Goal: Entertainment & Leisure: Consume media (video, audio)

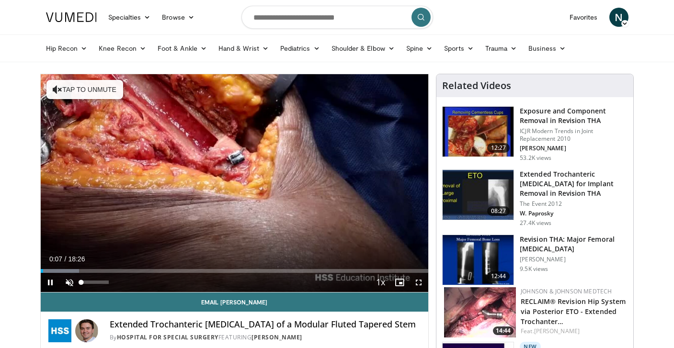
click at [67, 283] on span "Video Player" at bounding box center [69, 282] width 19 height 19
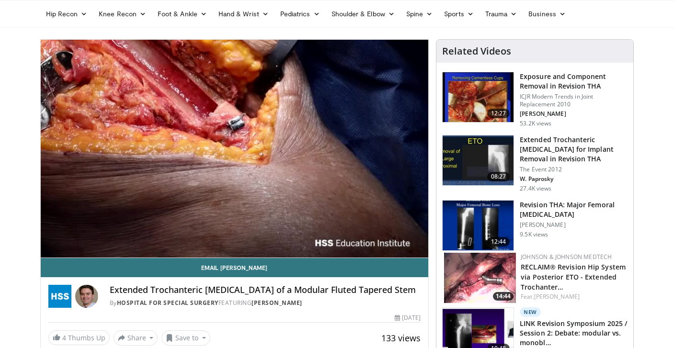
scroll to position [20, 0]
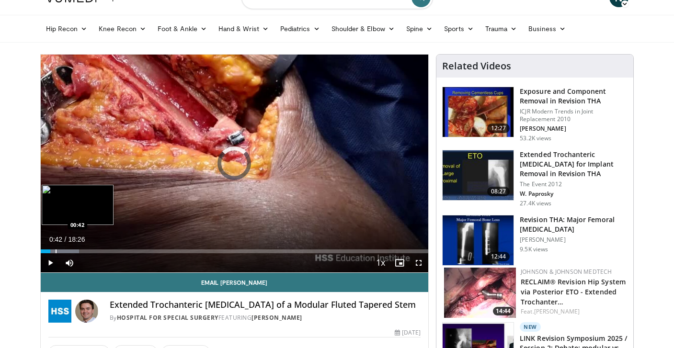
click at [56, 250] on div "Progress Bar" at bounding box center [56, 251] width 1 height 4
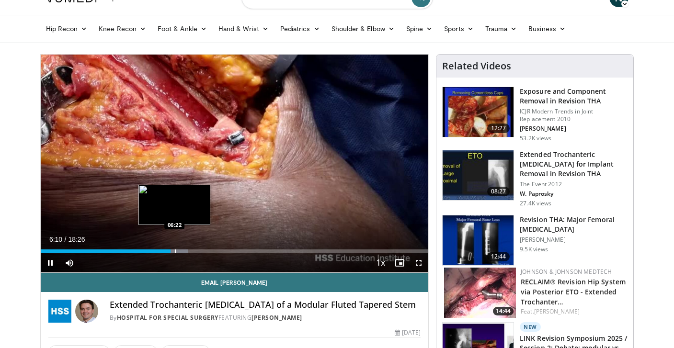
click at [175, 249] on div "Progress Bar" at bounding box center [175, 251] width 1 height 4
click at [181, 250] on div "Progress Bar" at bounding box center [181, 251] width 1 height 4
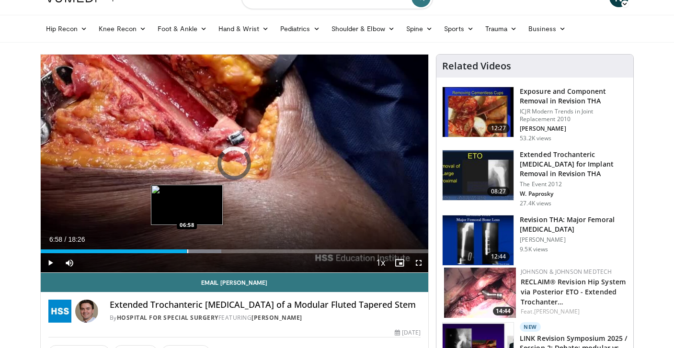
click at [187, 251] on div "Progress Bar" at bounding box center [187, 251] width 1 height 4
click at [197, 251] on div "Progress Bar" at bounding box center [197, 251] width 1 height 4
click at [203, 251] on div "Progress Bar" at bounding box center [203, 251] width 1 height 4
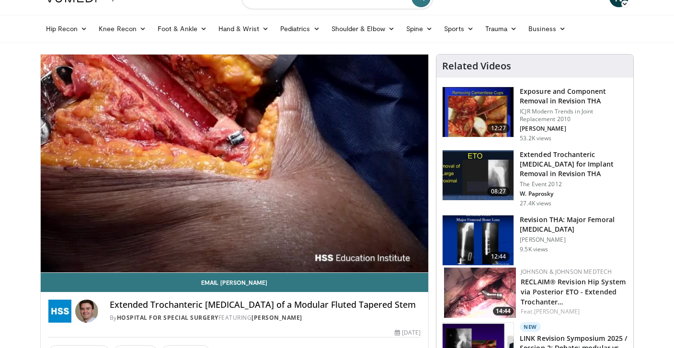
click at [207, 252] on div "10 seconds Tap to unmute" at bounding box center [235, 164] width 388 height 218
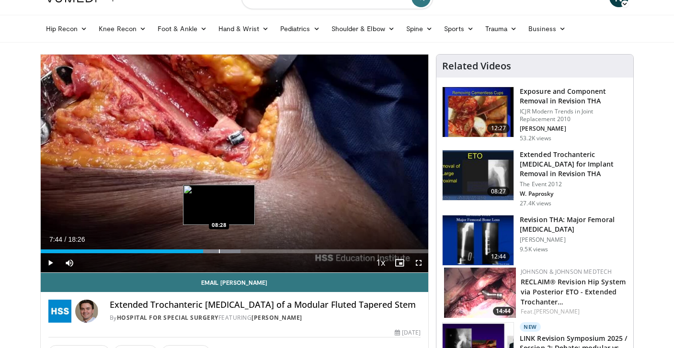
click at [219, 252] on div "Progress Bar" at bounding box center [219, 251] width 1 height 4
click at [233, 251] on div "Progress Bar" at bounding box center [233, 251] width 1 height 4
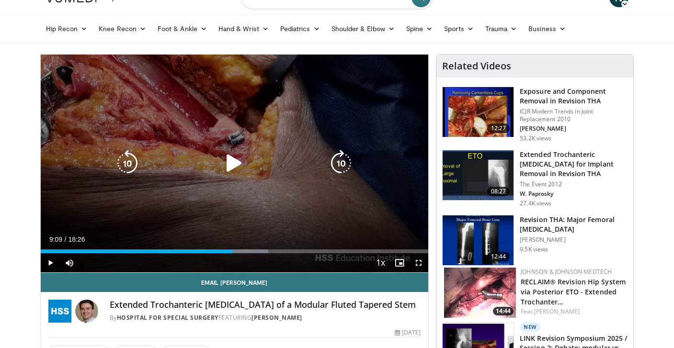
click at [236, 168] on icon "Video Player" at bounding box center [234, 163] width 27 height 27
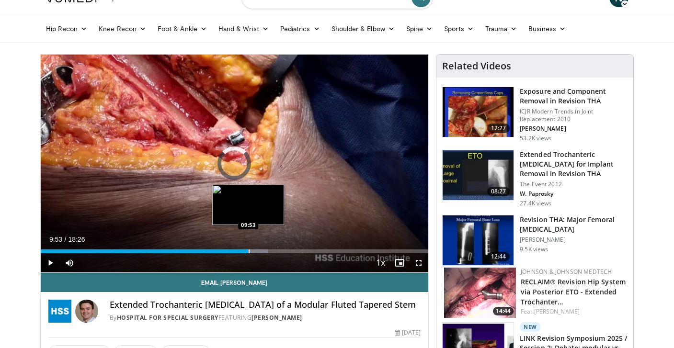
click at [249, 251] on div "Progress Bar" at bounding box center [249, 251] width 1 height 4
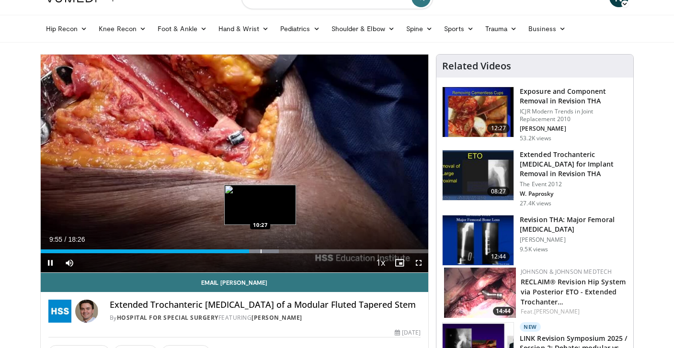
click at [260, 253] on video-js "**********" at bounding box center [235, 164] width 388 height 218
click at [263, 250] on div "Progress Bar" at bounding box center [263, 251] width 1 height 4
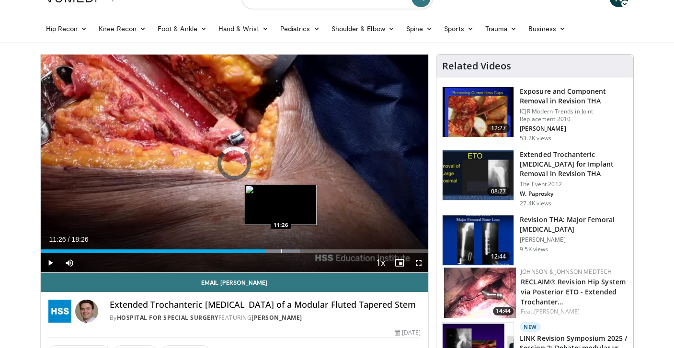
click at [281, 250] on div "Progress Bar" at bounding box center [281, 251] width 1 height 4
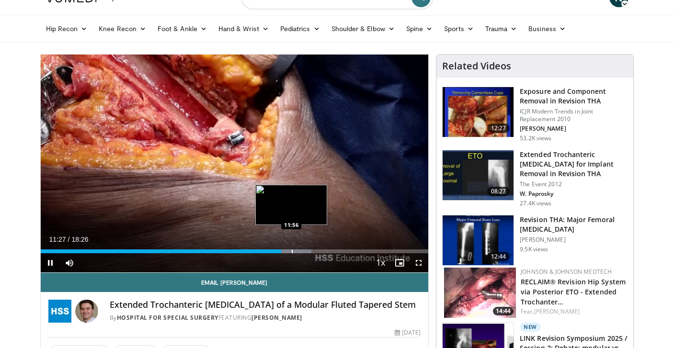
click at [291, 250] on video-js "**********" at bounding box center [235, 164] width 388 height 218
click at [290, 249] on div "Progress Bar" at bounding box center [290, 251] width 1 height 4
click at [302, 249] on div "Progress Bar" at bounding box center [302, 251] width 1 height 4
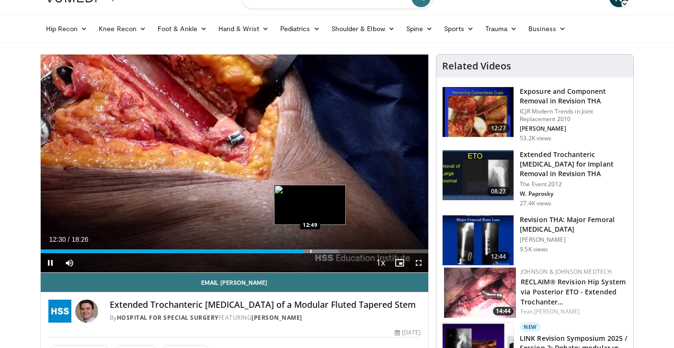
click at [310, 253] on div "Progress Bar" at bounding box center [310, 251] width 1 height 4
click at [319, 251] on div "Progress Bar" at bounding box center [319, 251] width 1 height 4
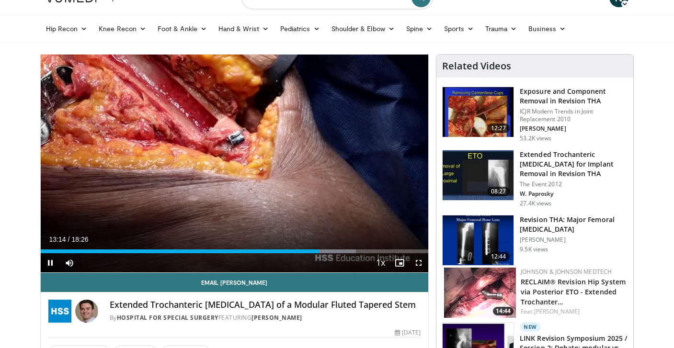
click at [329, 253] on div "Current Time 13:14 / Duration 18:26 Pause Skip Backward Skip Forward Mute 0% Lo…" at bounding box center [235, 262] width 388 height 19
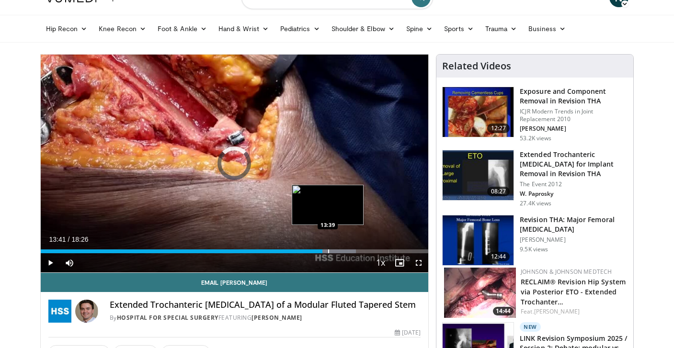
click at [328, 249] on div "Progress Bar" at bounding box center [328, 251] width 1 height 4
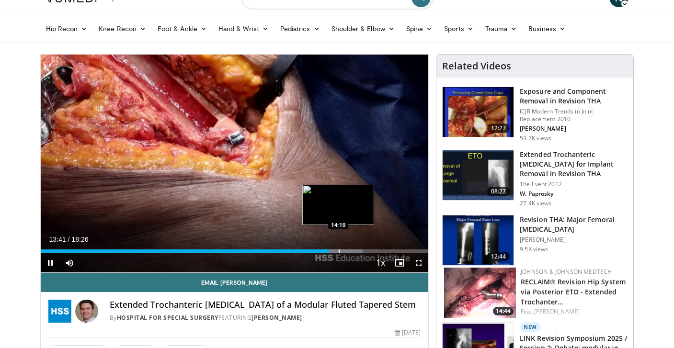
click at [339, 249] on div "Progress Bar" at bounding box center [339, 251] width 1 height 4
click at [345, 251] on div "Progress Bar" at bounding box center [345, 251] width 1 height 4
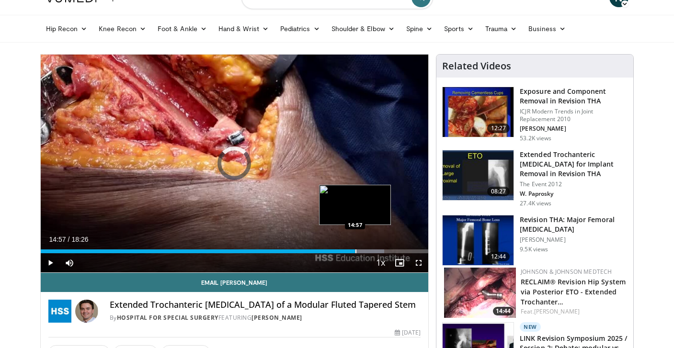
click at [355, 250] on div "Progress Bar" at bounding box center [355, 251] width 1 height 4
click at [371, 250] on div "Progress Bar" at bounding box center [371, 251] width 1 height 4
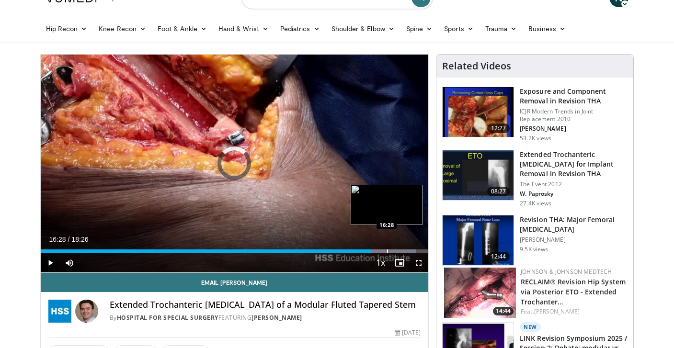
click at [387, 250] on div "Progress Bar" at bounding box center [387, 251] width 1 height 4
click at [396, 251] on div "Progress Bar" at bounding box center [396, 251] width 1 height 4
click at [410, 252] on div "Progress Bar" at bounding box center [410, 251] width 1 height 4
